Goal: Find contact information: Find contact information

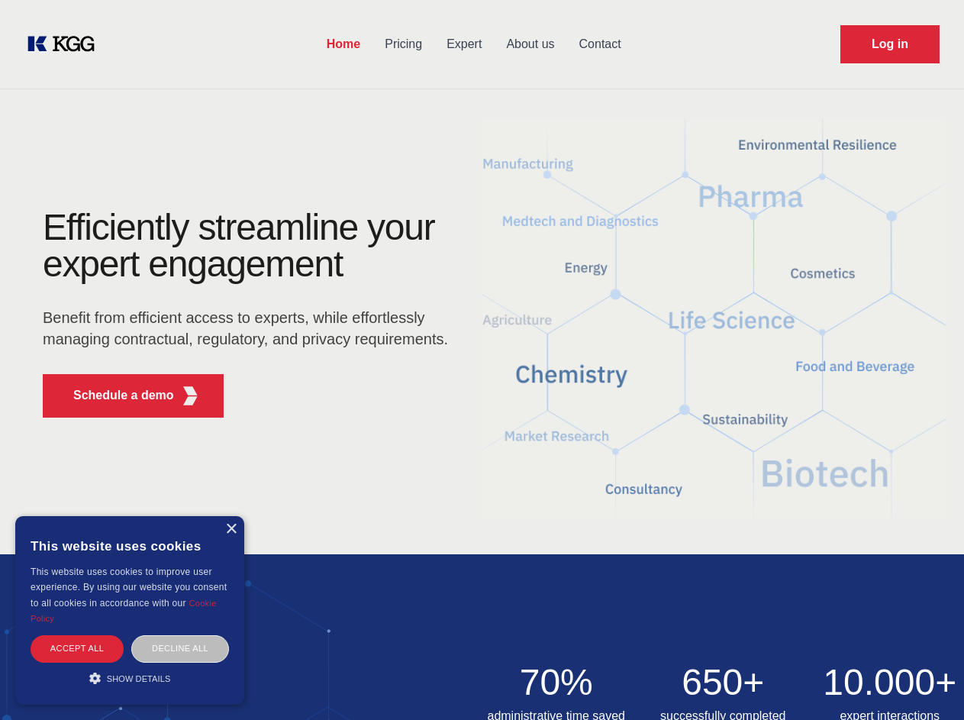
click at [482, 360] on div "Efficiently streamline your expert engagement Benefit from efficient access to …" at bounding box center [250, 319] width 464 height 221
click at [115, 395] on p "Schedule a demo" at bounding box center [123, 395] width 101 height 18
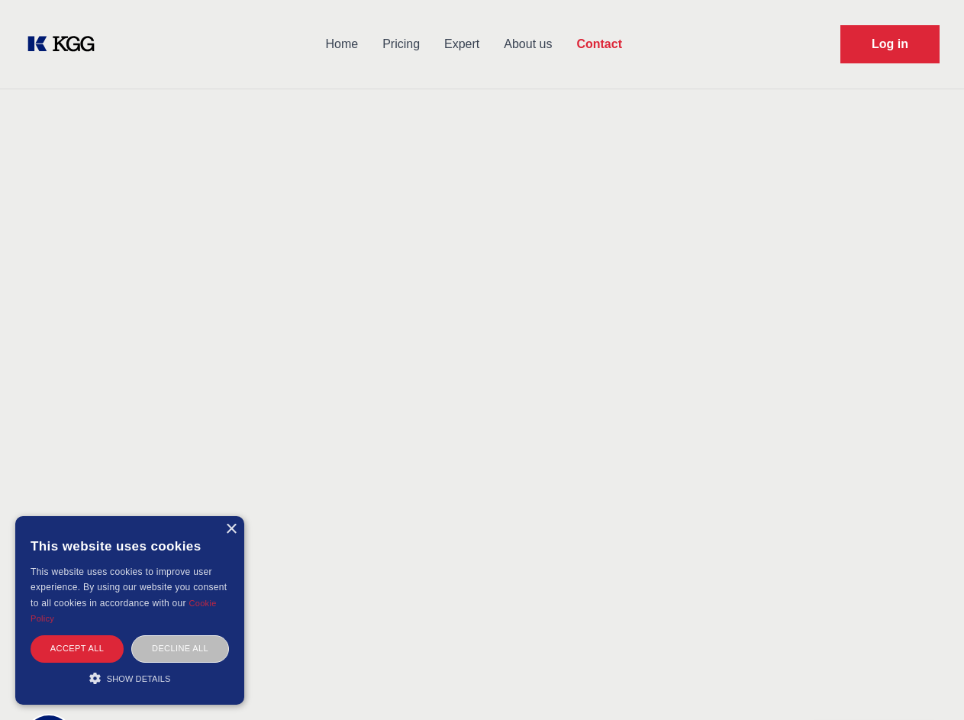
click at [231, 529] on div "× This website uses cookies This website uses cookies to improve user experienc…" at bounding box center [129, 610] width 229 height 189
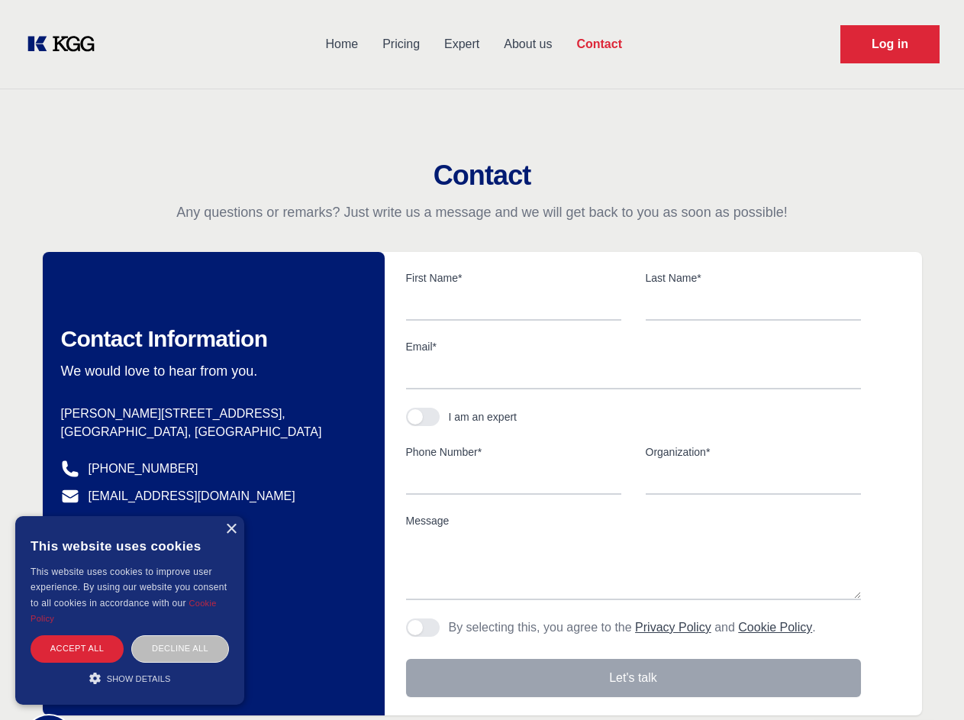
click at [77, 648] on div "Accept all" at bounding box center [77, 648] width 93 height 27
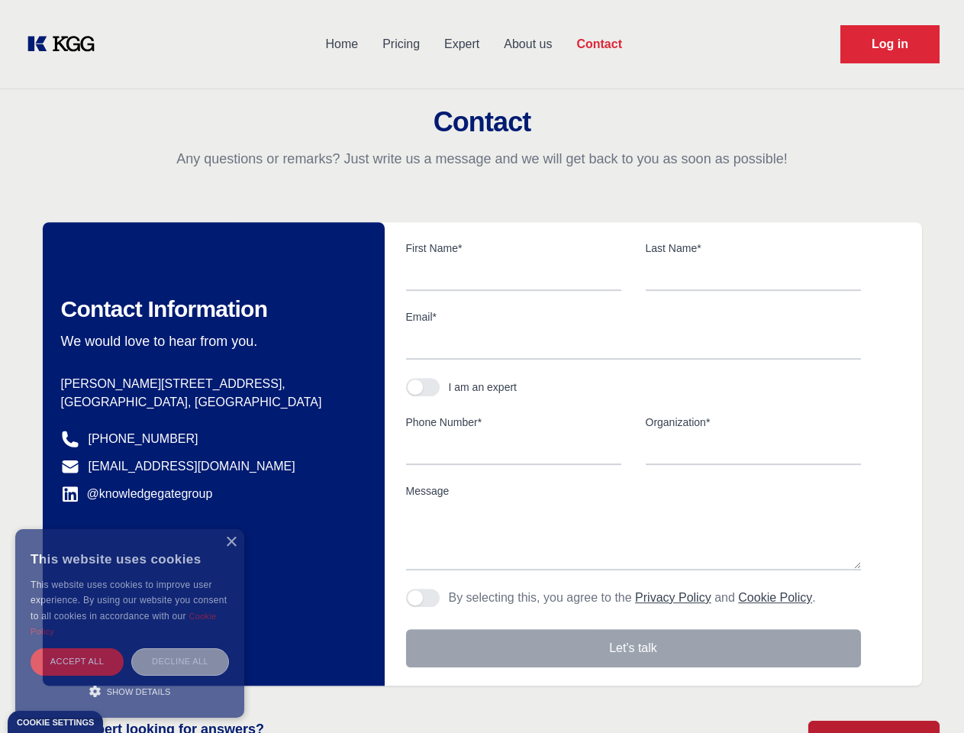
click at [180, 648] on div "Decline all" at bounding box center [180, 661] width 98 height 27
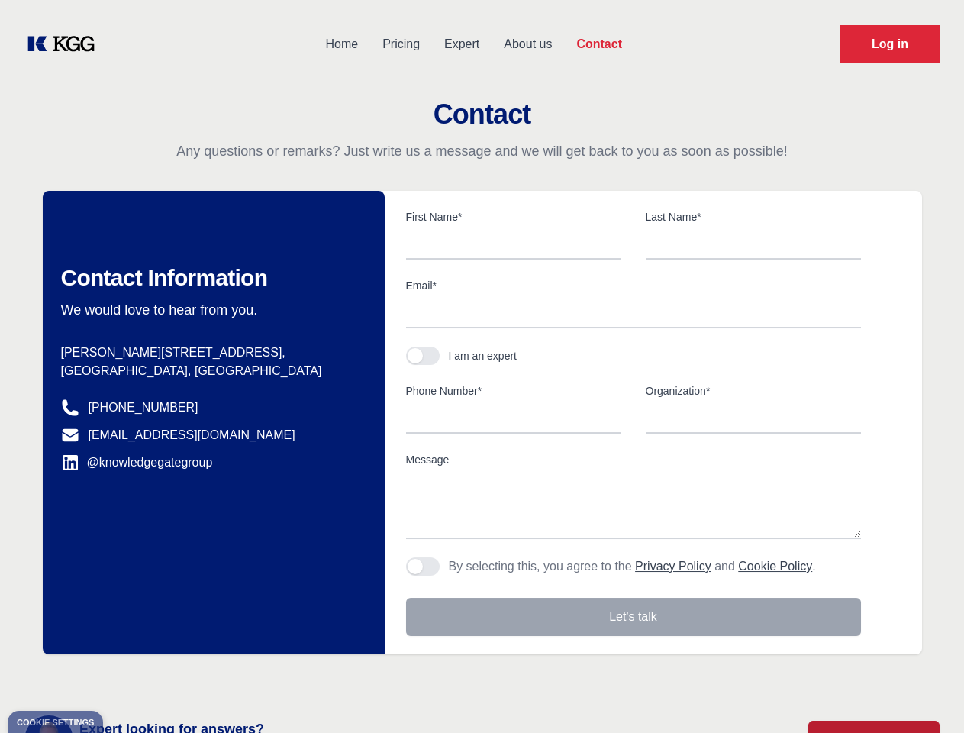
click at [130, 678] on main "Contact Any questions or remarks? Just write us a message and we will get back …" at bounding box center [482, 397] width 964 height 795
